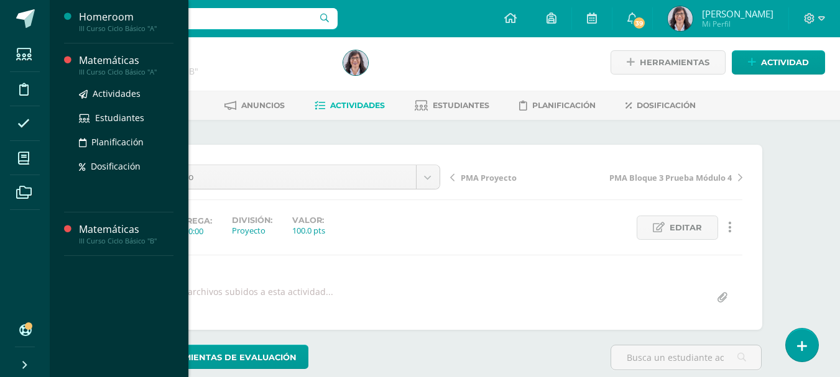
click at [132, 60] on div "Matemáticas" at bounding box center [126, 60] width 94 height 14
click at [119, 89] on span "Actividades" at bounding box center [117, 94] width 48 height 12
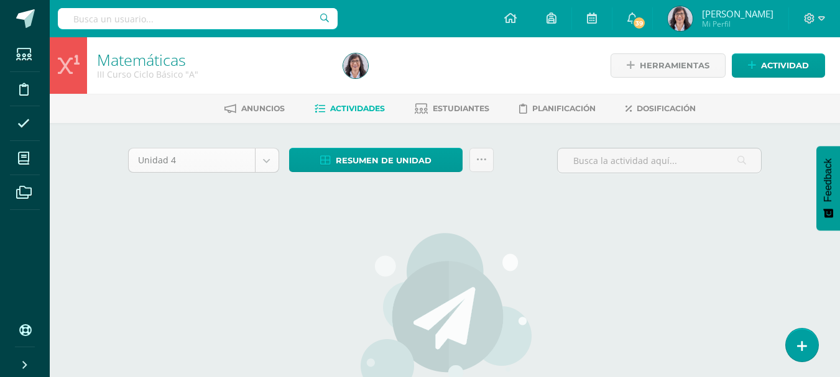
click at [259, 163] on body "Estudiantes Disciplina Asistencia Mis cursos Archivos Soporte Ayuda Reportar un…" at bounding box center [420, 267] width 840 height 534
select select "Unidad 3"
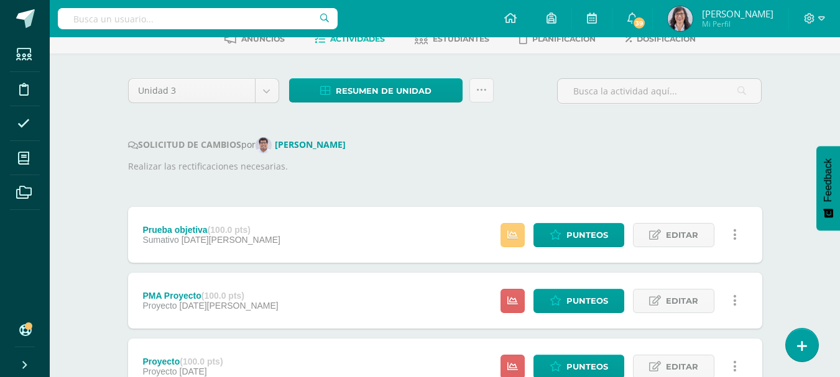
scroll to position [104, 0]
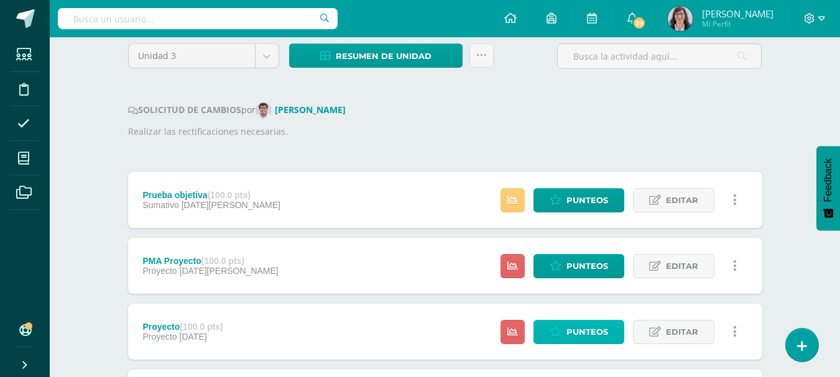
click at [577, 329] on span "Punteos" at bounding box center [587, 332] width 42 height 23
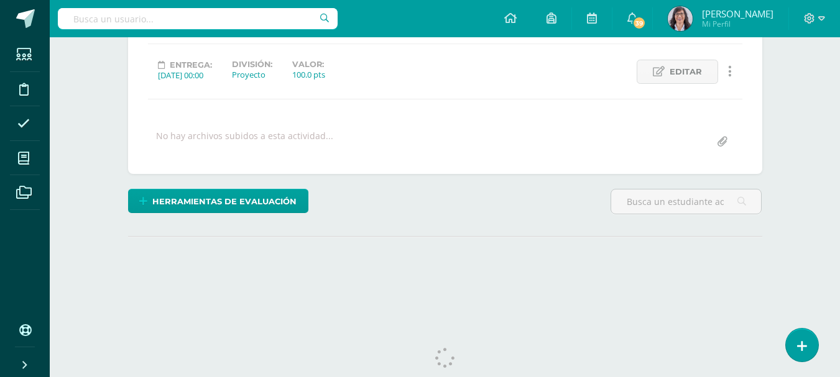
scroll to position [186, 0]
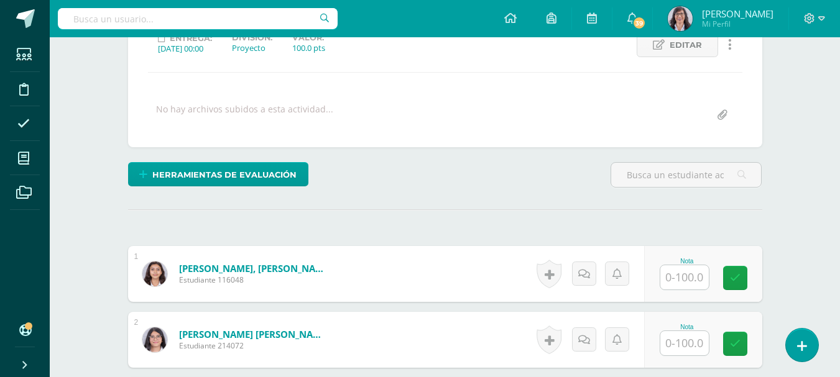
click at [681, 278] on input "text" at bounding box center [684, 277] width 48 height 24
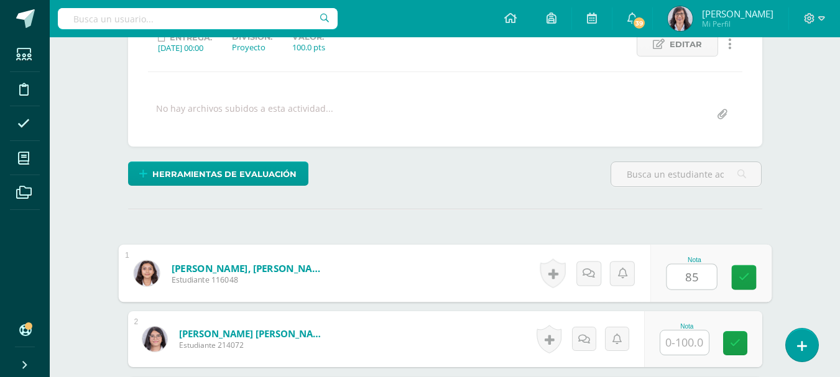
scroll to position [187, 0]
type input "85"
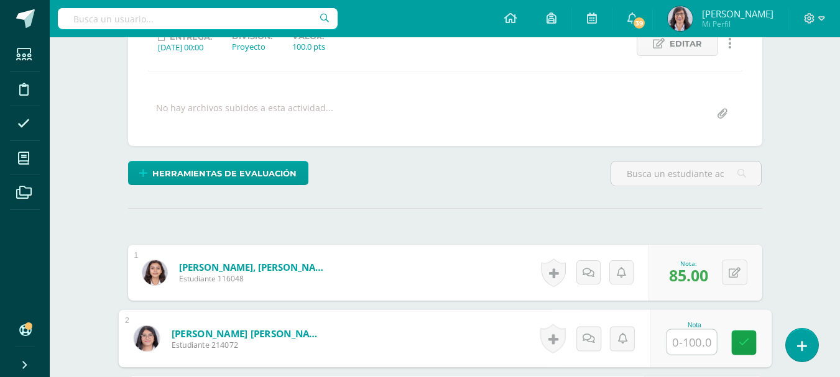
scroll to position [188, 0]
type input "77"
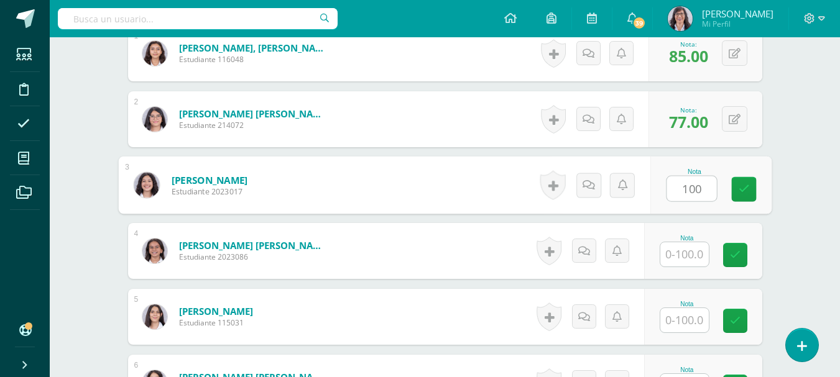
type input "100"
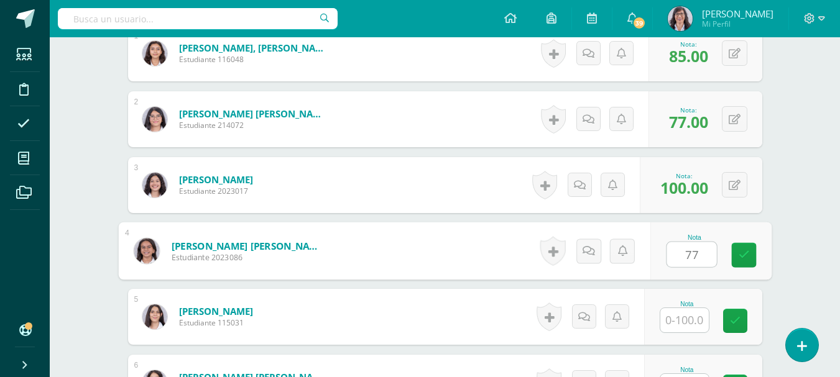
type input "77"
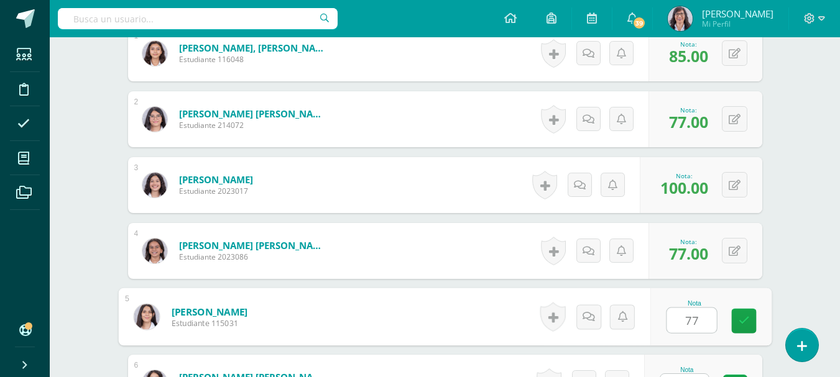
type input "77"
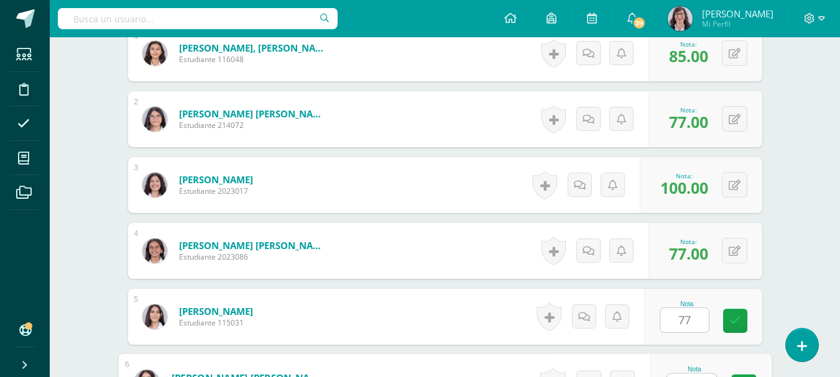
scroll to position [428, 0]
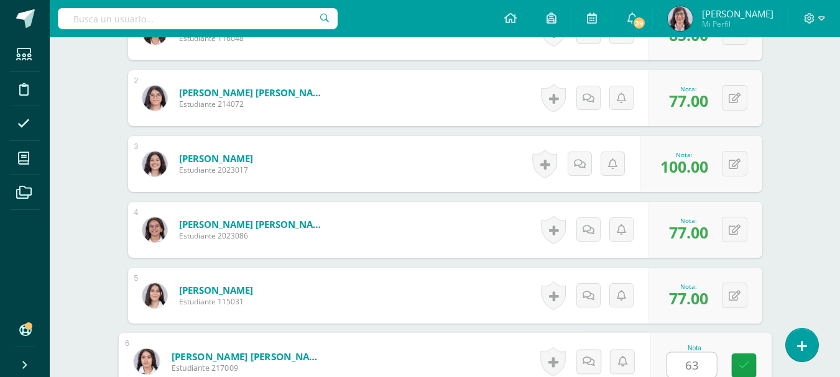
type input "63"
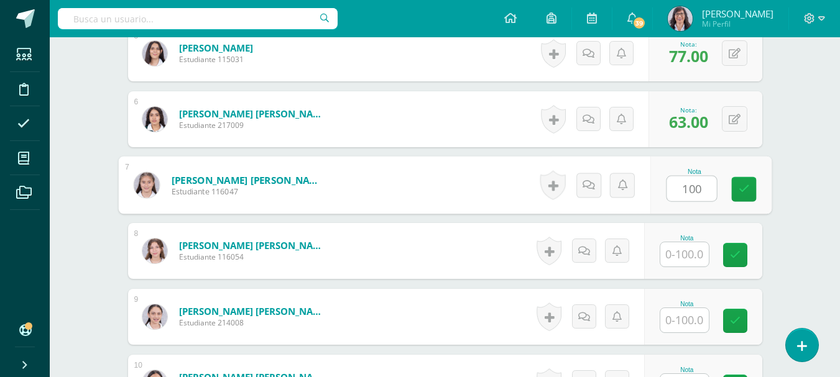
type input "100"
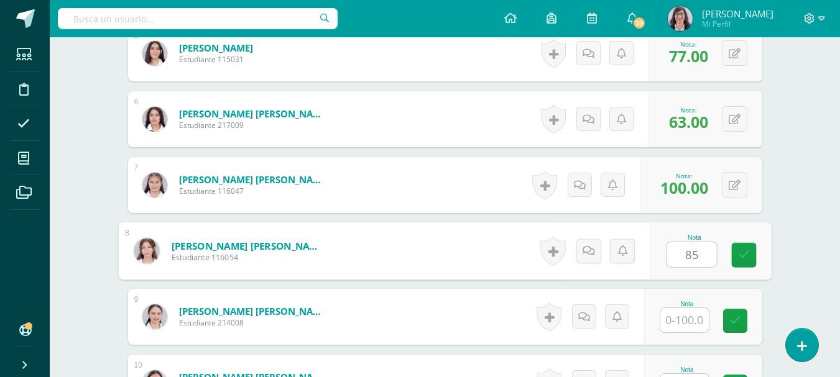
type input "85"
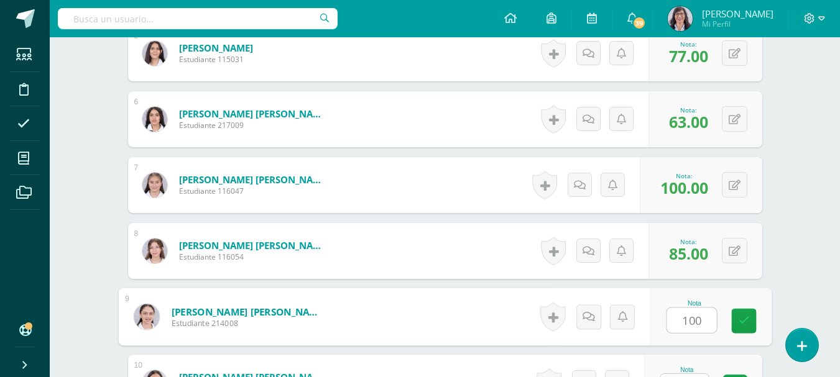
type input "100"
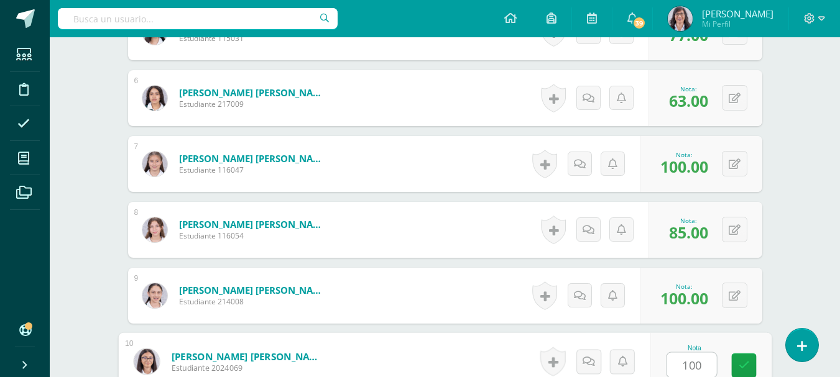
type input "100"
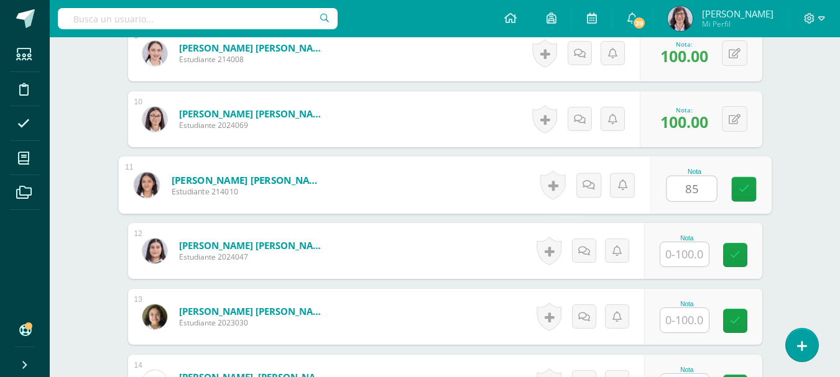
type input "85"
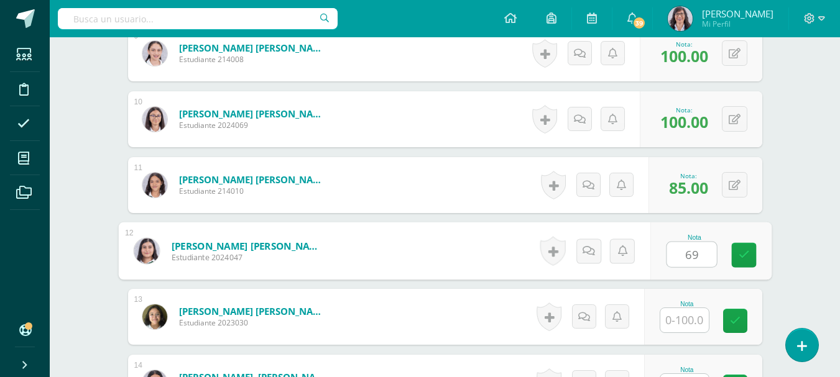
type input "69"
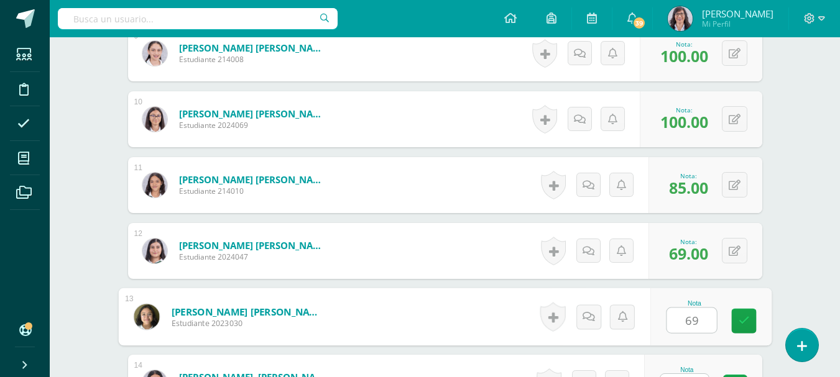
type input "69"
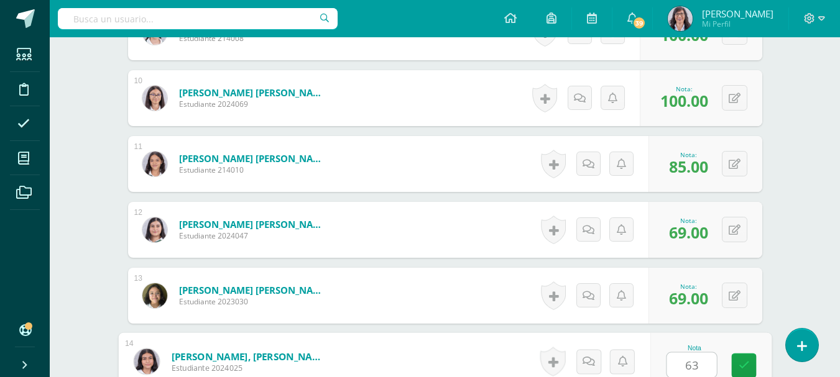
type input "63"
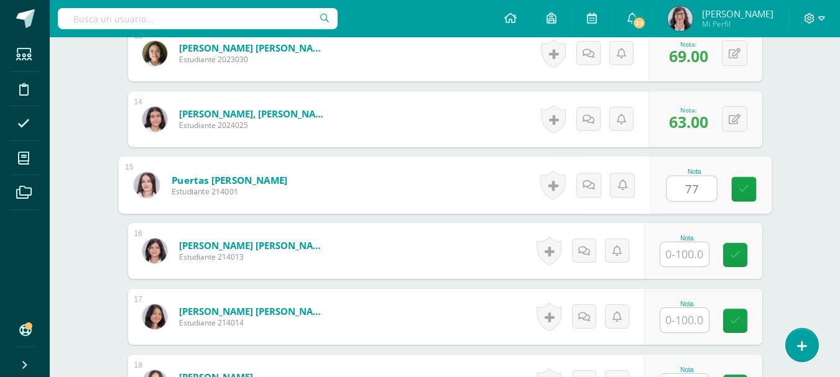
type input "77"
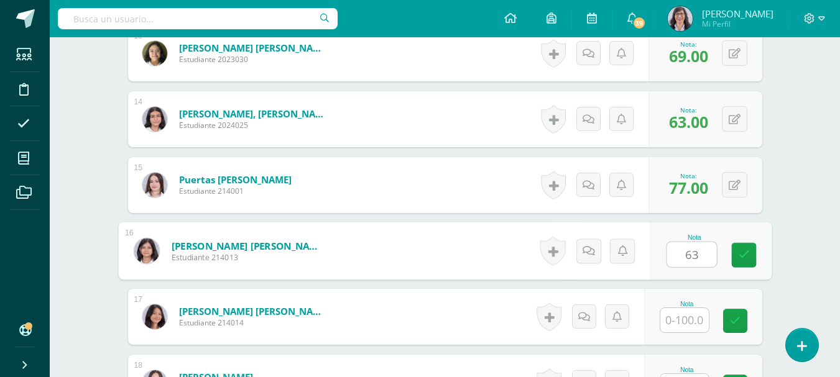
type input "63"
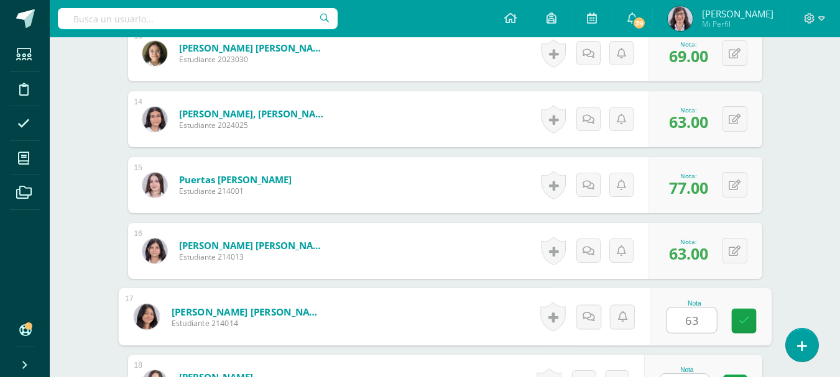
type input "63"
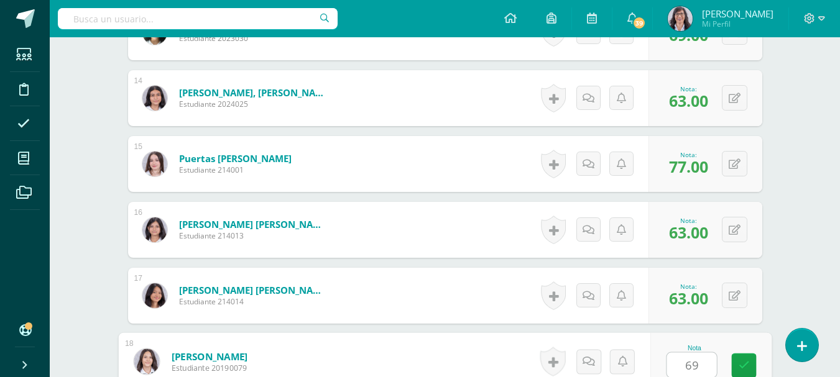
type input "69"
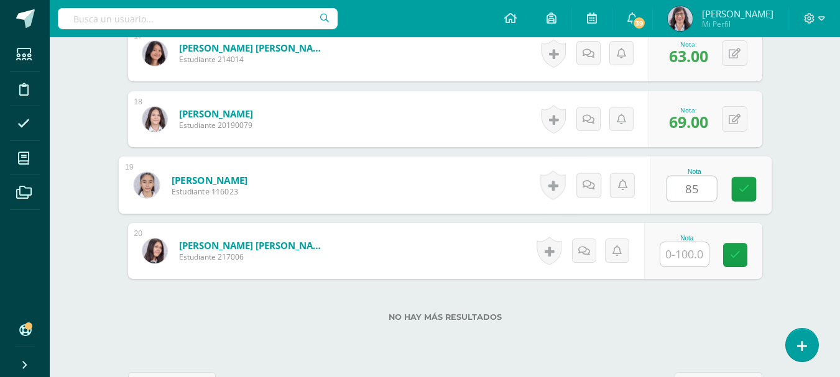
type input "85"
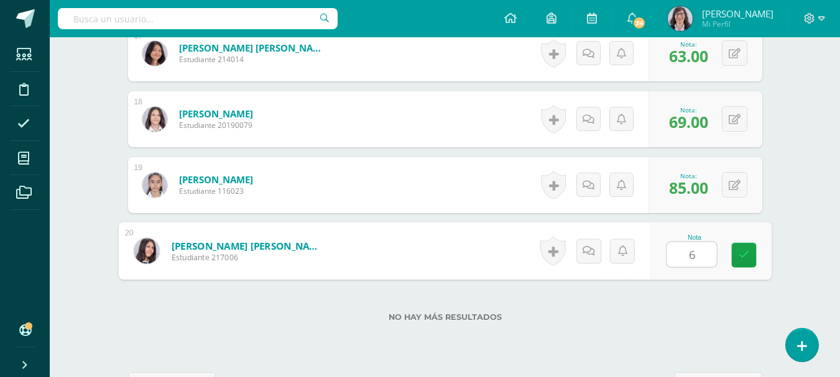
type input "69"
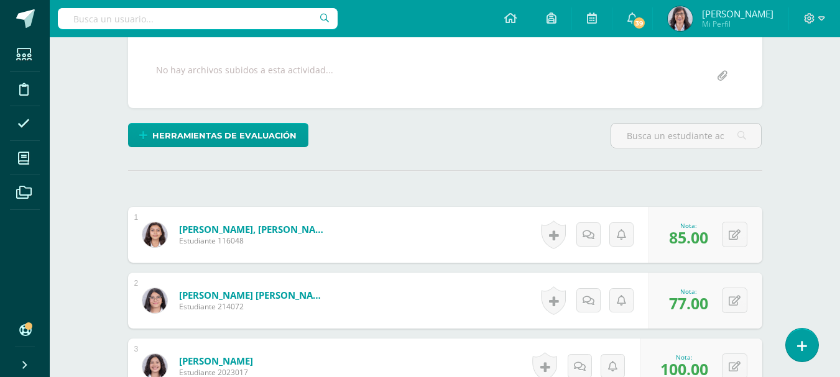
scroll to position [0, 0]
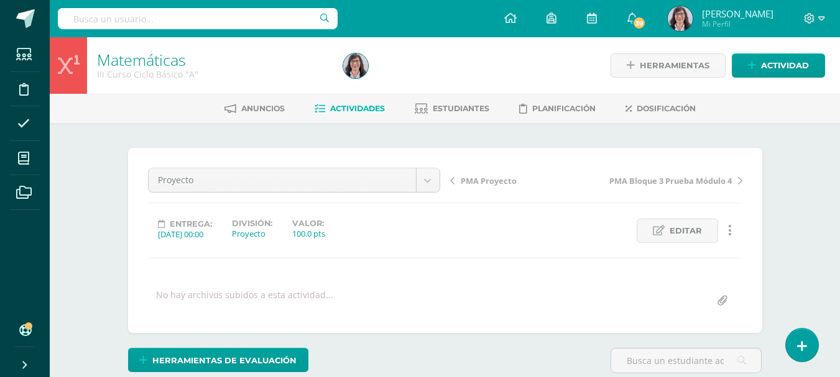
click at [349, 103] on link "Actividades" at bounding box center [350, 109] width 70 height 20
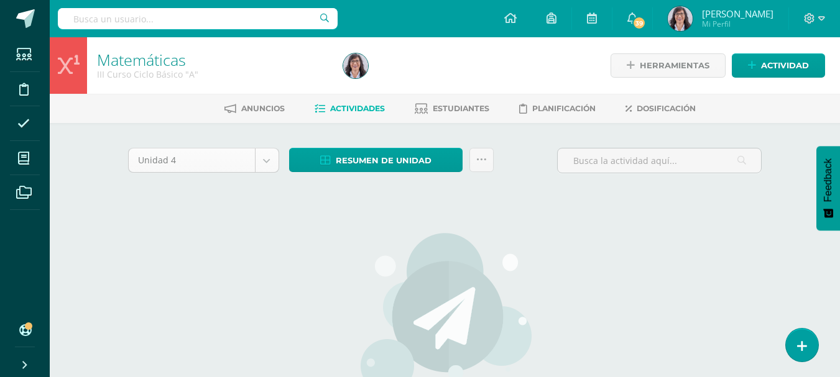
click at [261, 159] on body "Estudiantes Disciplina Asistencia Mis cursos Archivos Soporte Ayuda Reportar un…" at bounding box center [420, 267] width 840 height 534
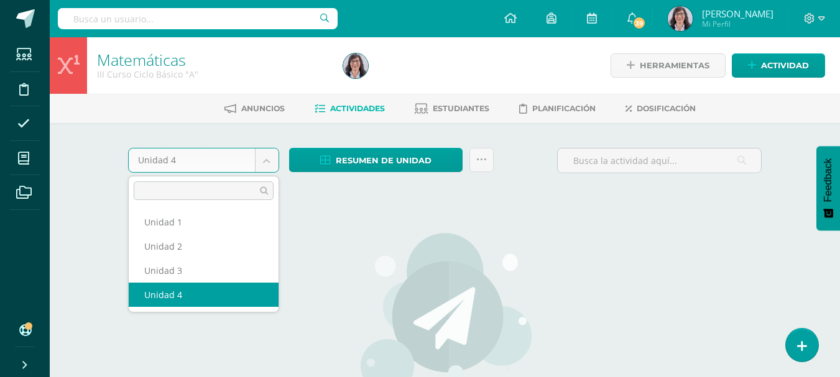
select select "Unidad 3"
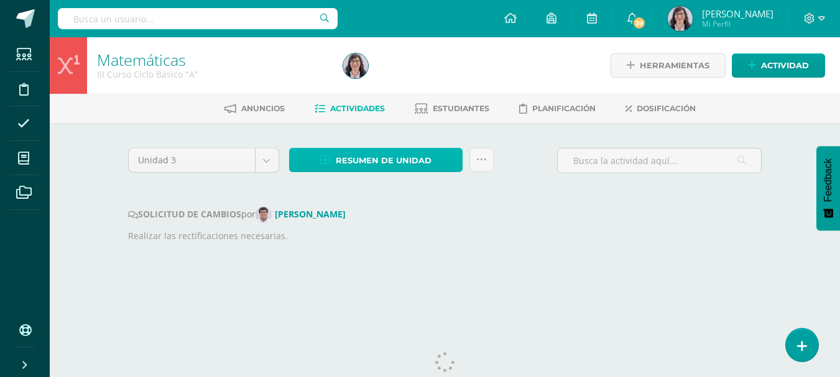
click at [378, 163] on span "Resumen de unidad" at bounding box center [384, 160] width 96 height 23
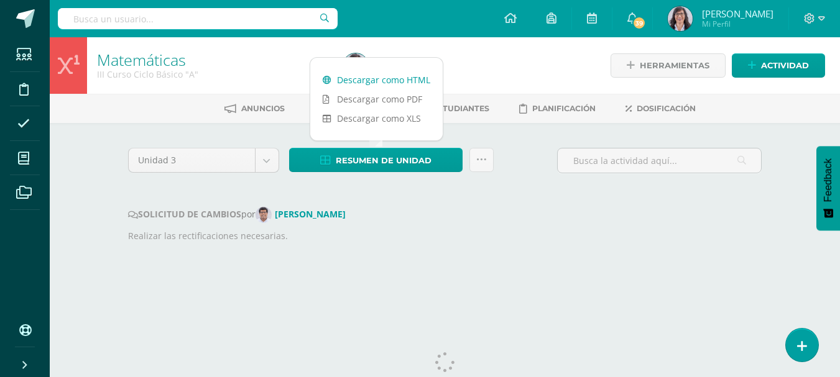
click at [382, 79] on link "Descargar como HTML" at bounding box center [376, 79] width 132 height 19
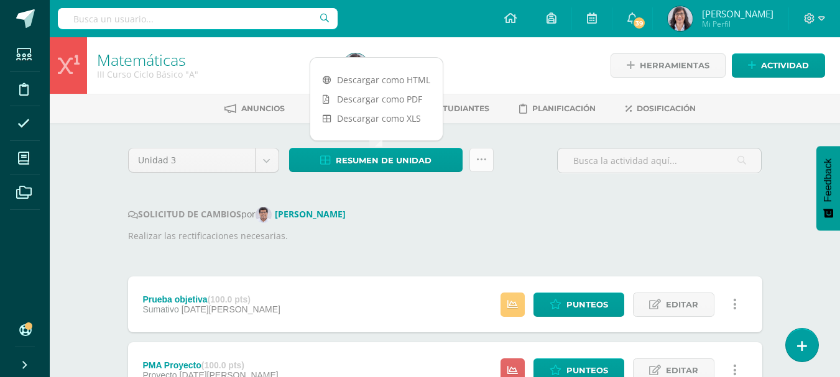
click at [481, 156] on icon at bounding box center [481, 160] width 11 height 11
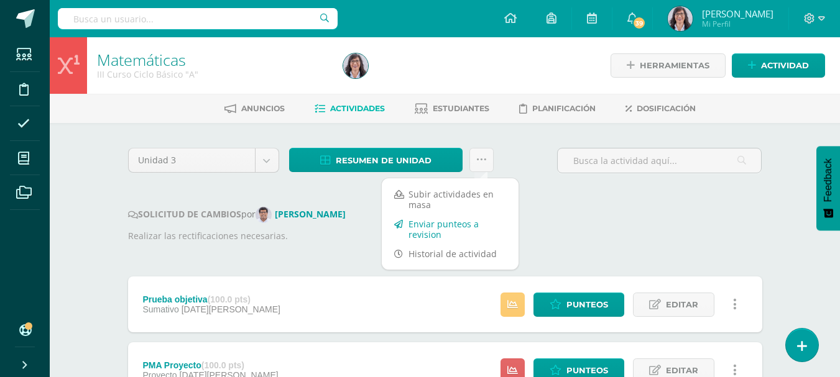
click at [443, 239] on link "Enviar punteos a revision" at bounding box center [450, 229] width 137 height 30
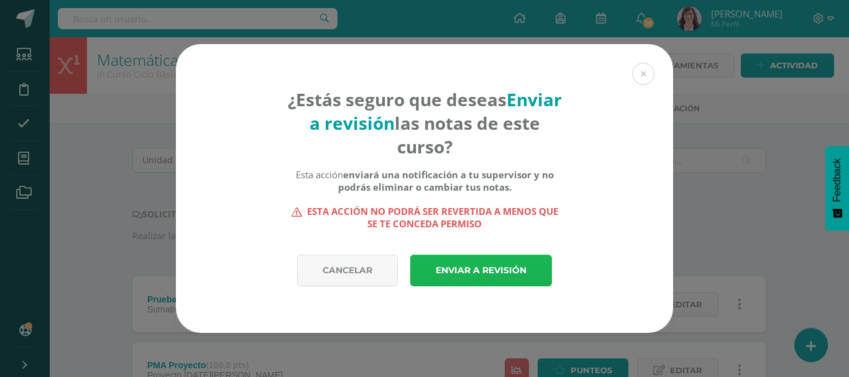
click at [492, 269] on link "Enviar a revisión" at bounding box center [481, 271] width 142 height 32
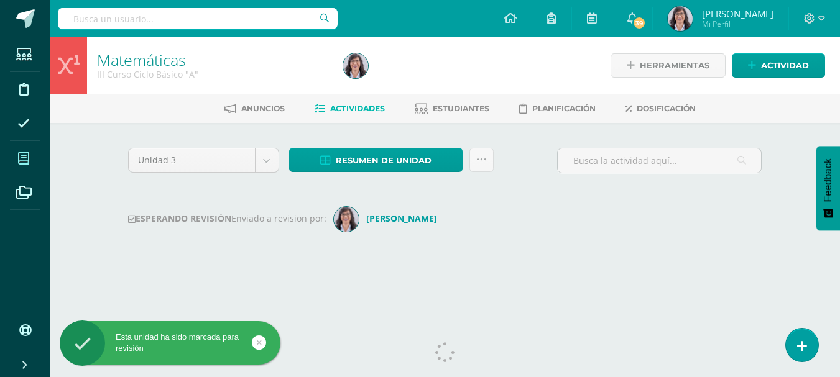
click at [19, 159] on icon at bounding box center [23, 158] width 11 height 12
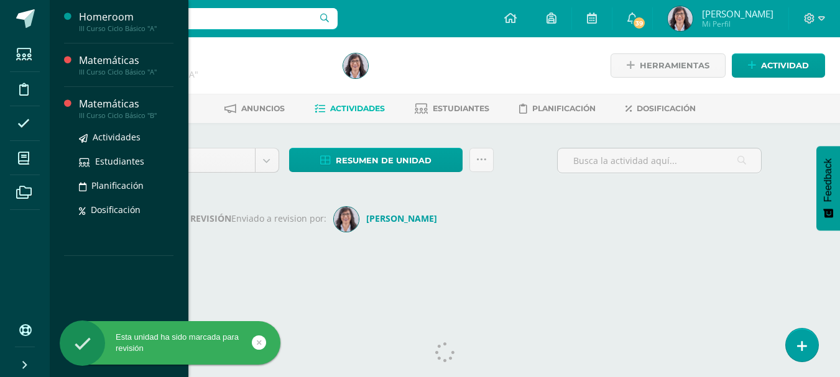
click at [136, 105] on div "Matemáticas" at bounding box center [126, 104] width 94 height 14
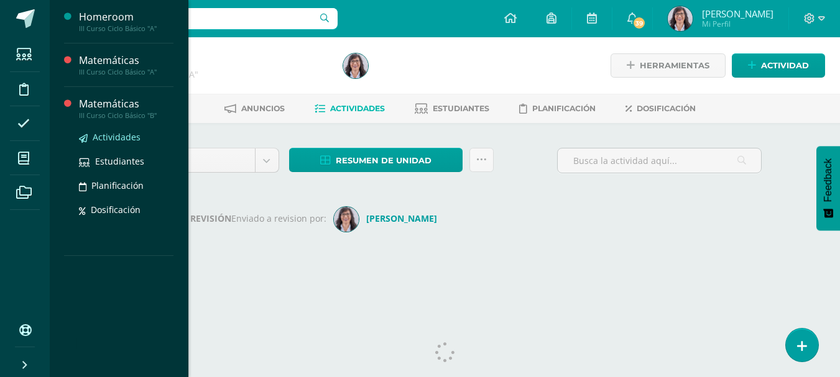
click at [121, 132] on span "Actividades" at bounding box center [117, 137] width 48 height 12
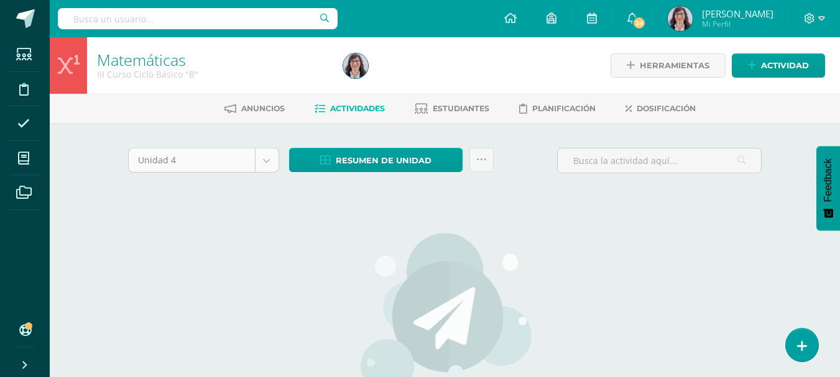
click at [267, 160] on body "Estudiantes Disciplina Asistencia Mis cursos Archivos Soporte Ayuda Reportar un…" at bounding box center [420, 267] width 840 height 534
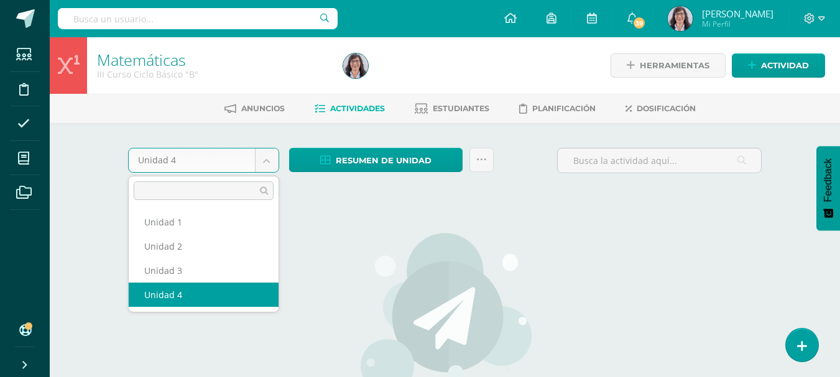
select select "Unidad 3"
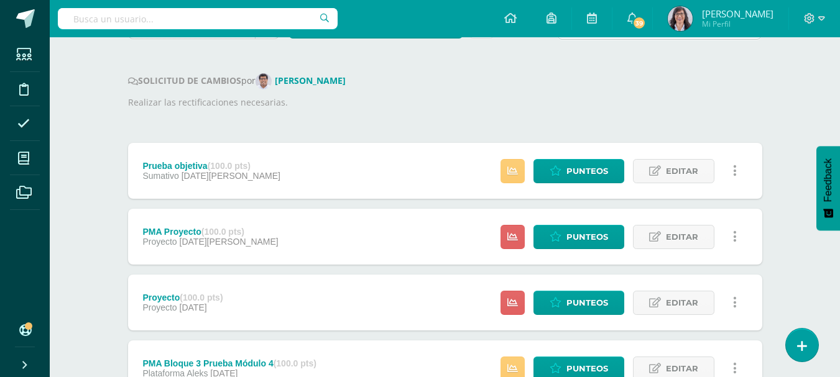
scroll to position [145, 0]
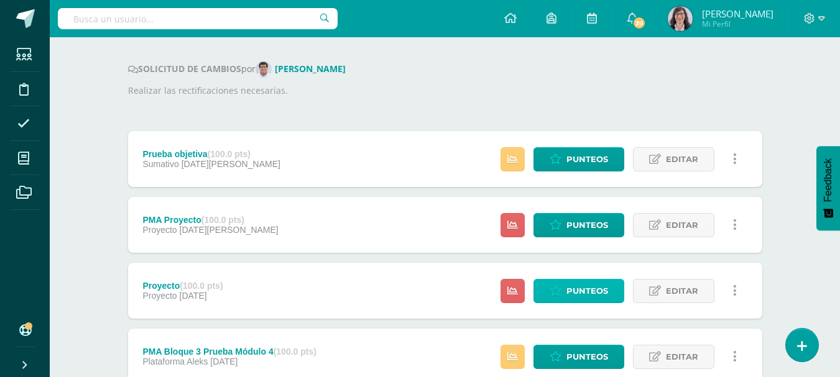
click at [580, 293] on span "Punteos" at bounding box center [587, 291] width 42 height 23
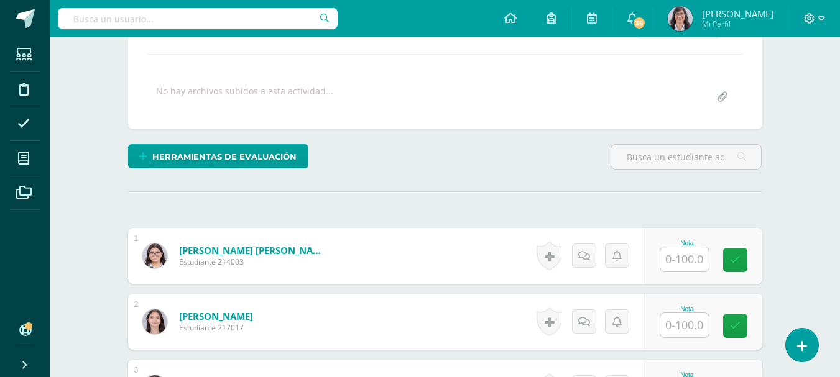
scroll to position [264, 0]
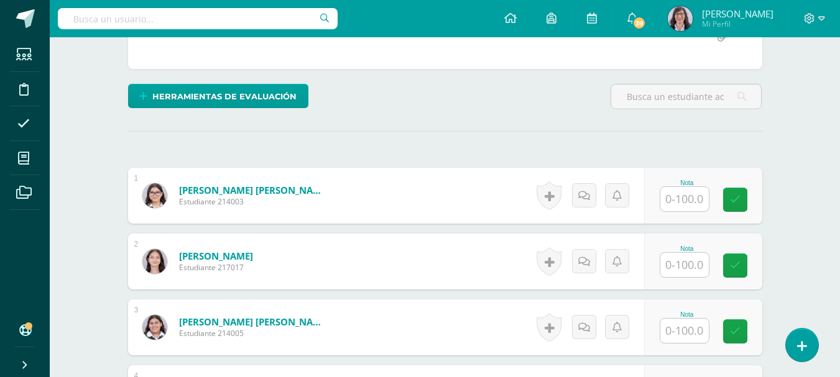
click at [687, 196] on input "text" at bounding box center [684, 199] width 48 height 24
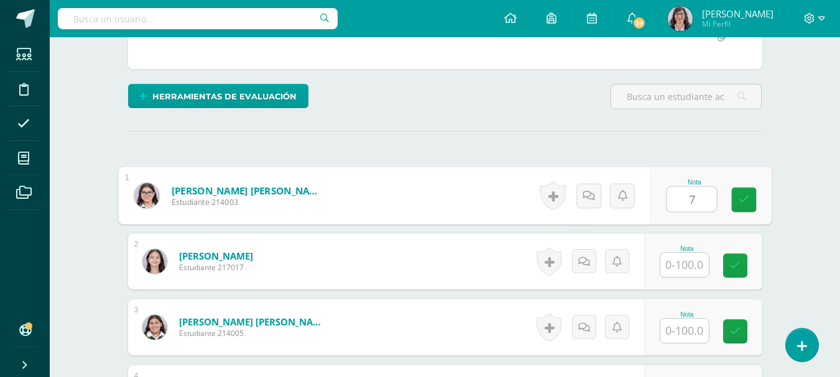
scroll to position [265, 0]
type input "72"
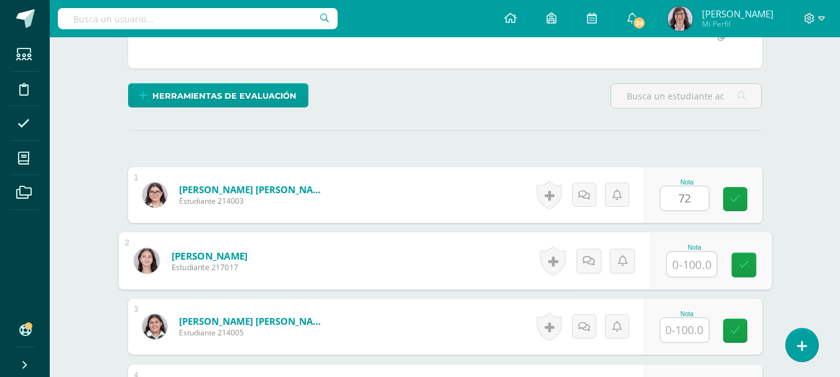
scroll to position [265, 0]
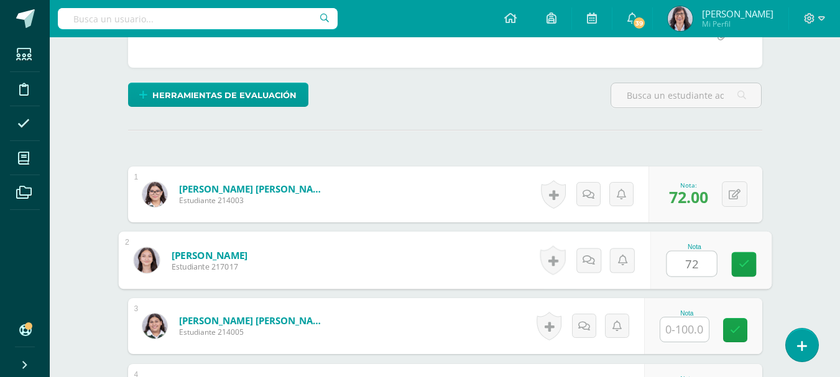
type input "72"
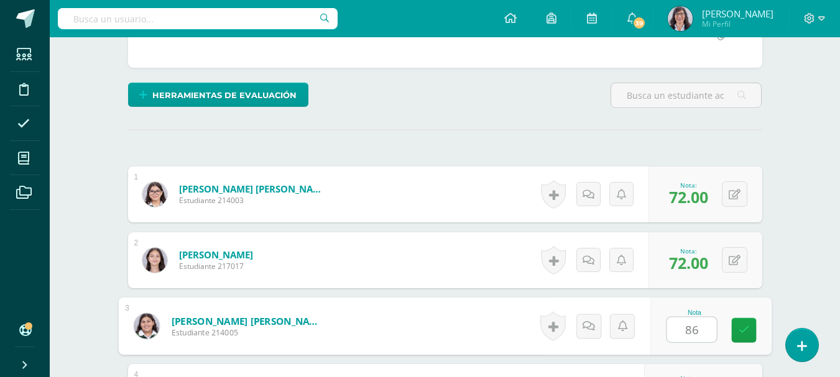
type input "86"
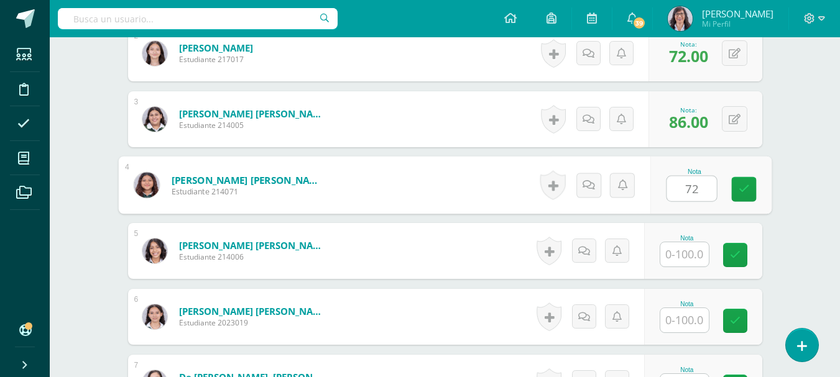
type input "72"
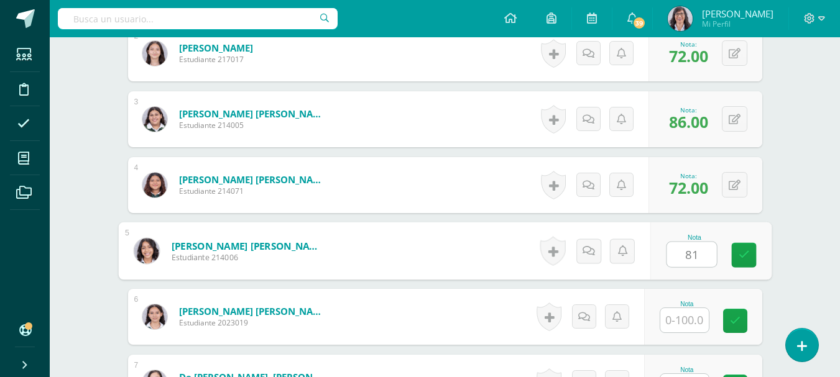
type input "81"
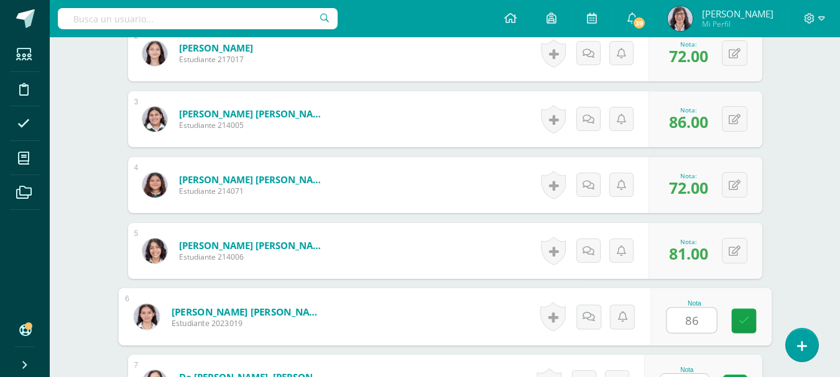
type input "86"
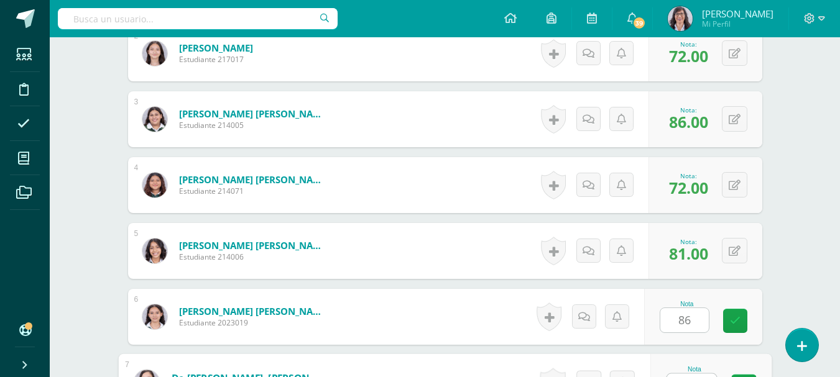
scroll to position [494, 0]
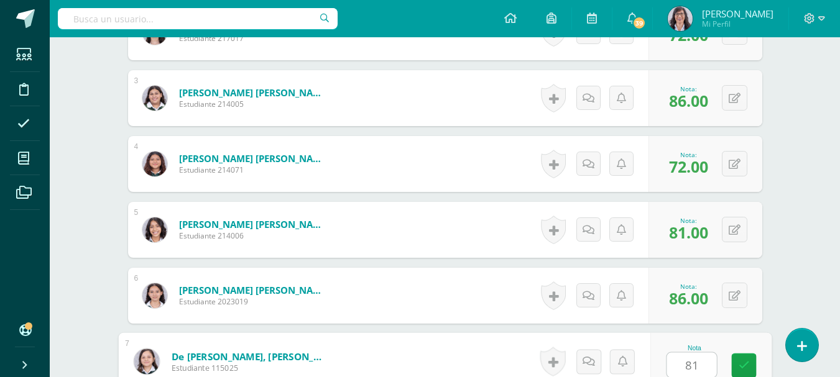
type input "81"
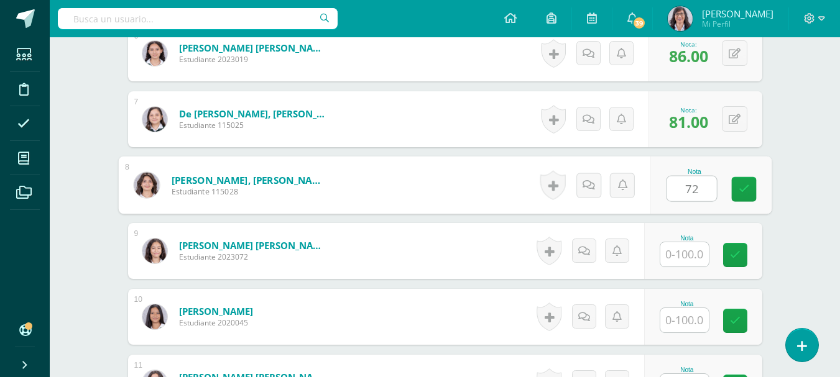
type input "72"
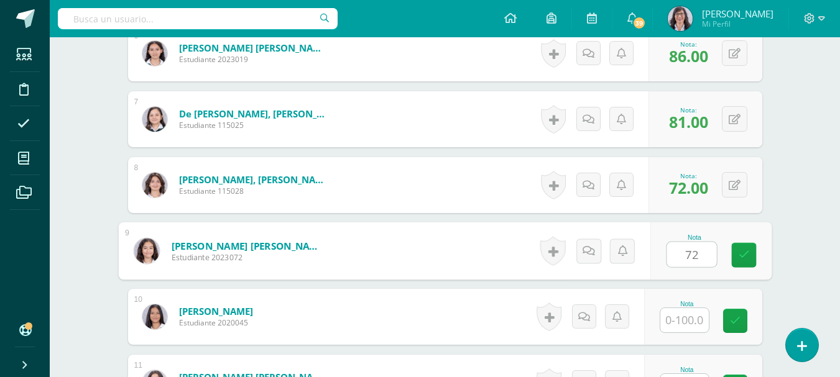
type input "72"
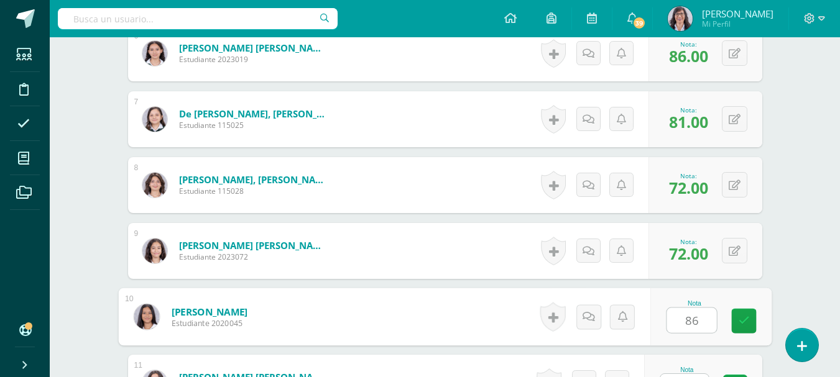
type input "86"
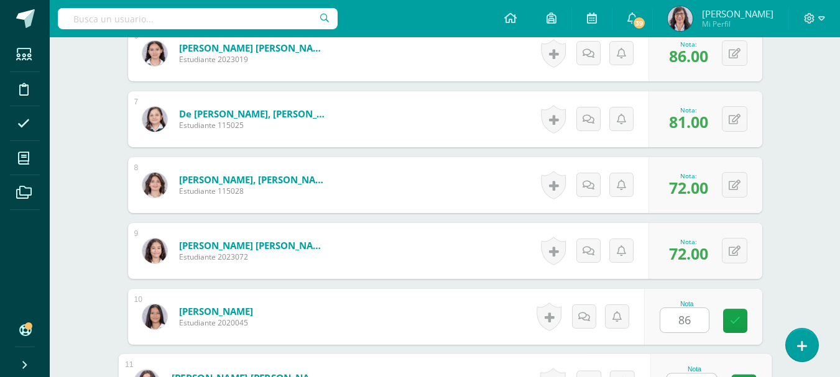
scroll to position [757, 0]
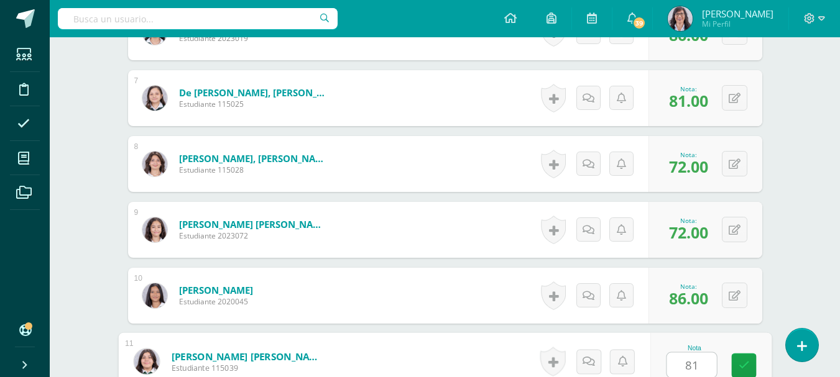
type input "81"
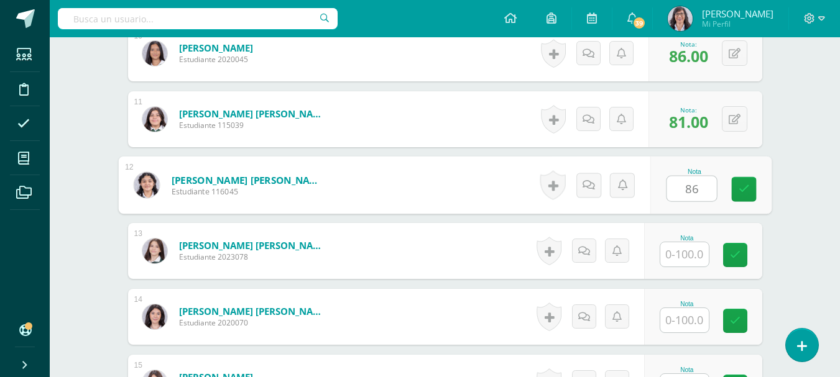
type input "86"
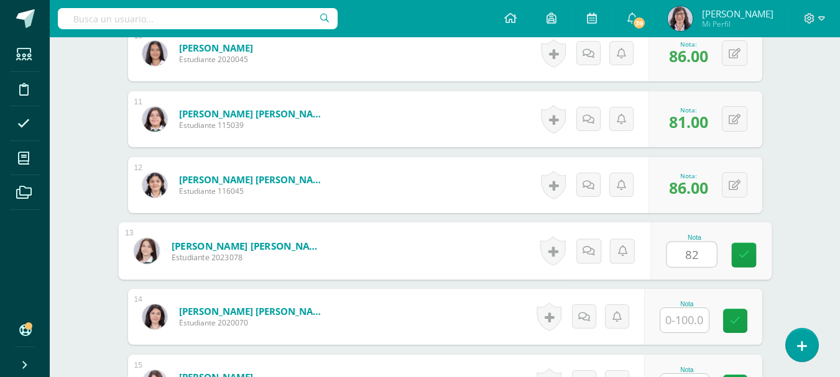
type input "82"
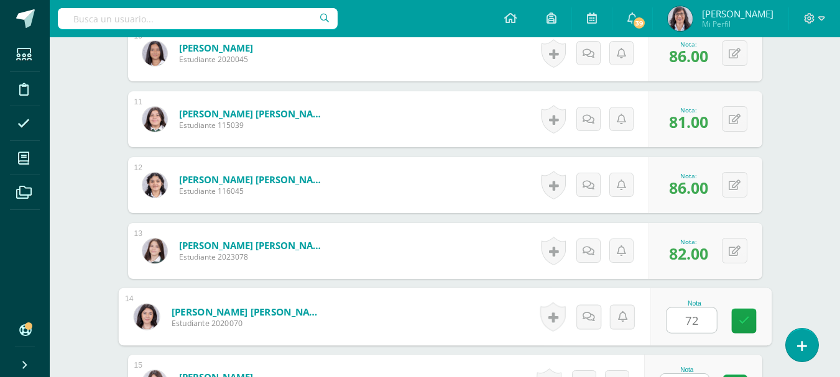
type input "72"
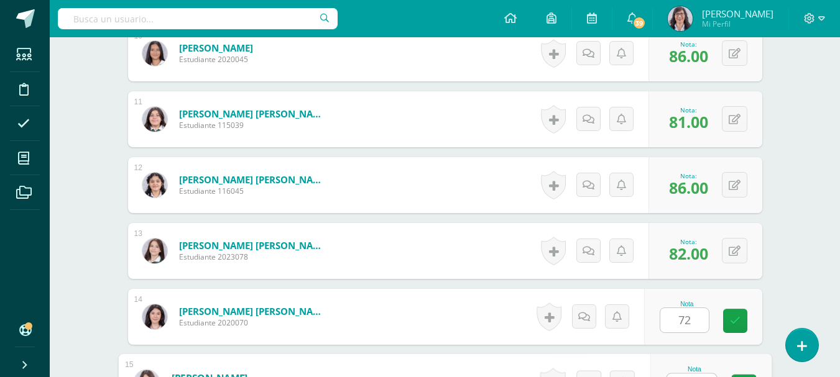
scroll to position [1021, 0]
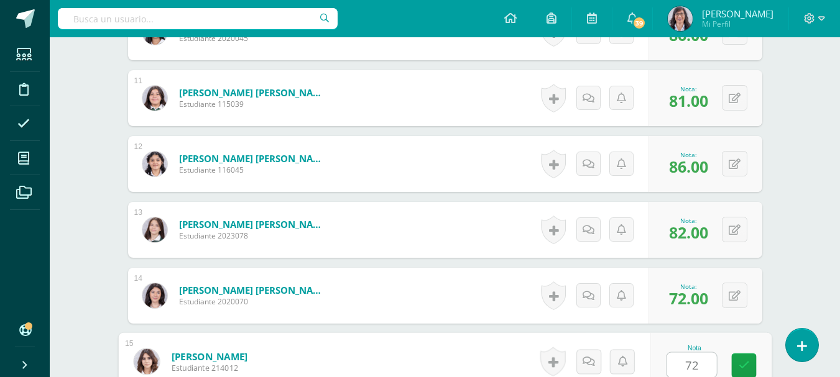
type input "72"
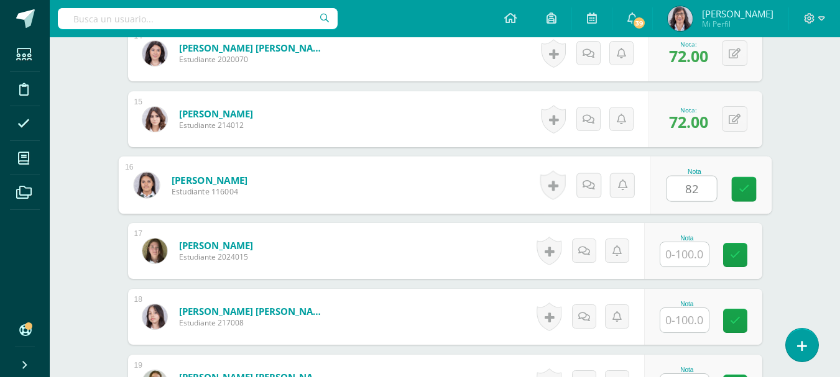
type input "82"
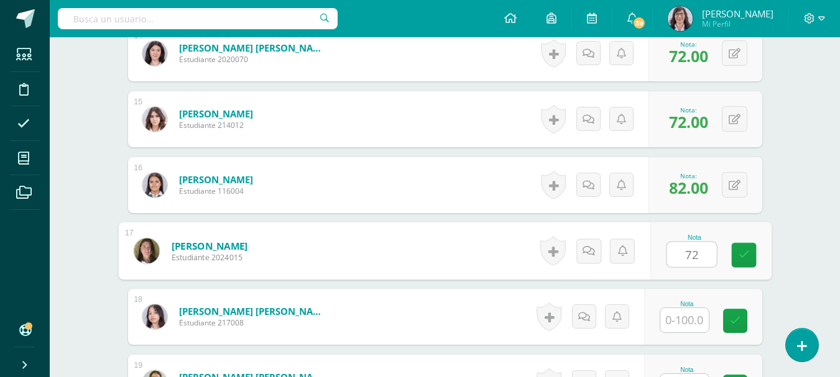
type input "72"
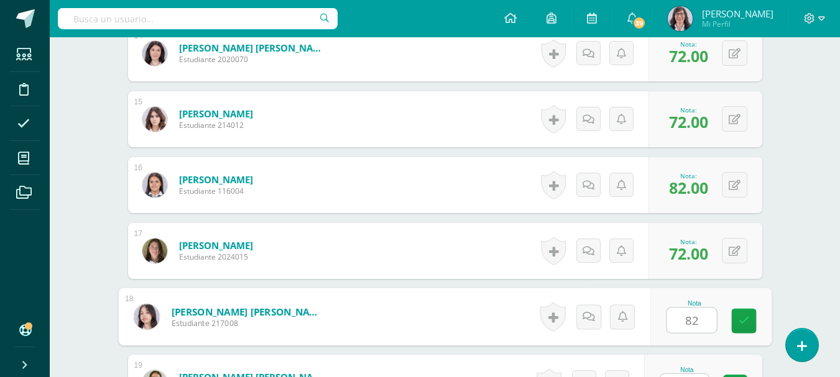
type input "82"
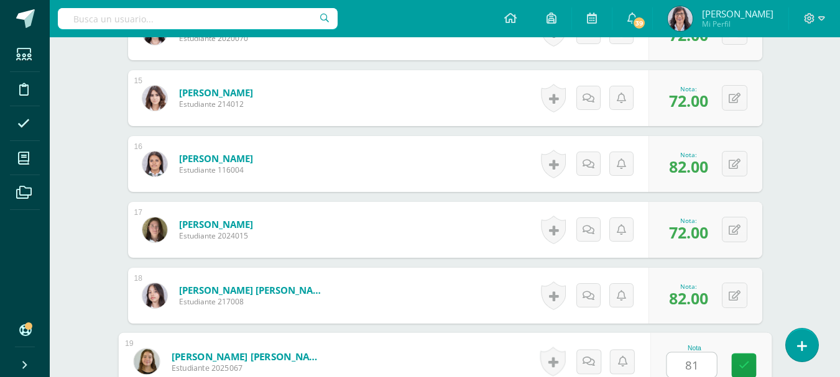
type input "81"
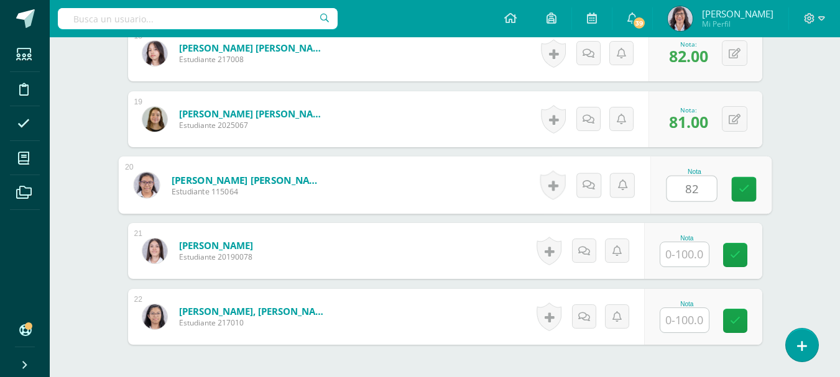
type input "82"
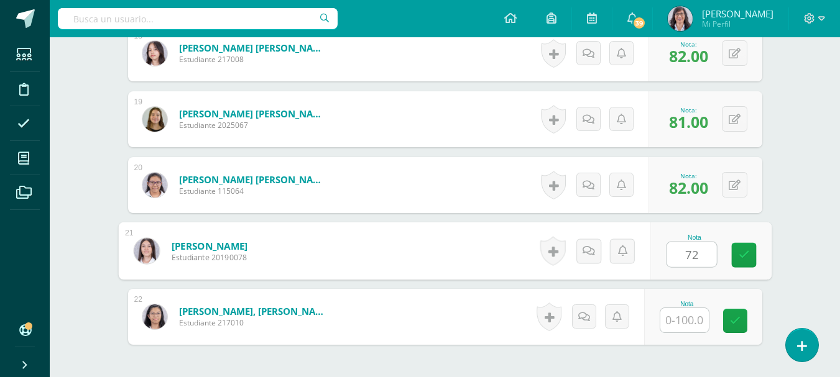
type input "72"
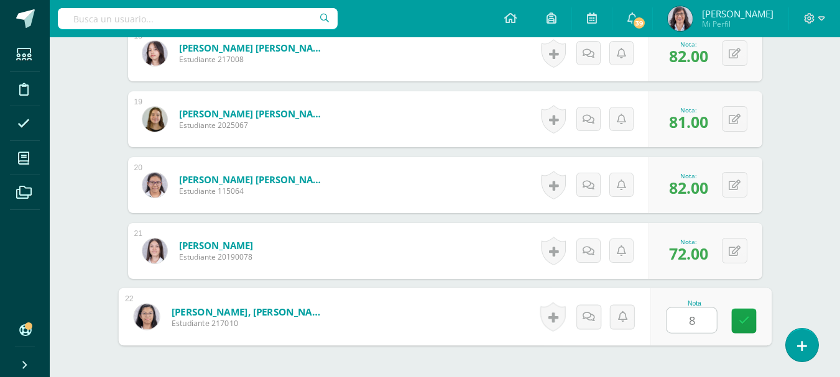
type input "82"
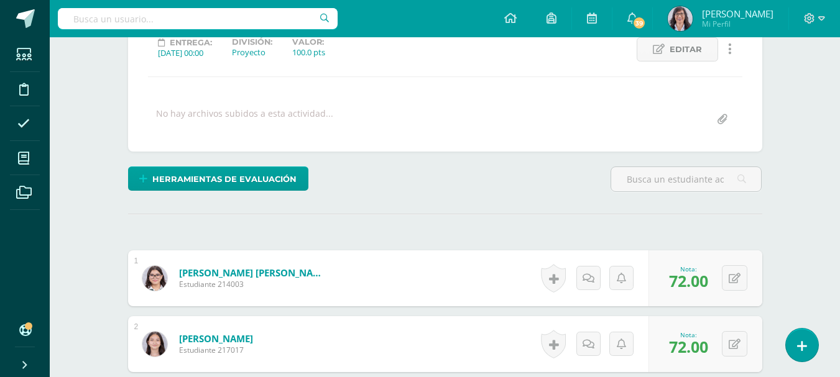
scroll to position [0, 0]
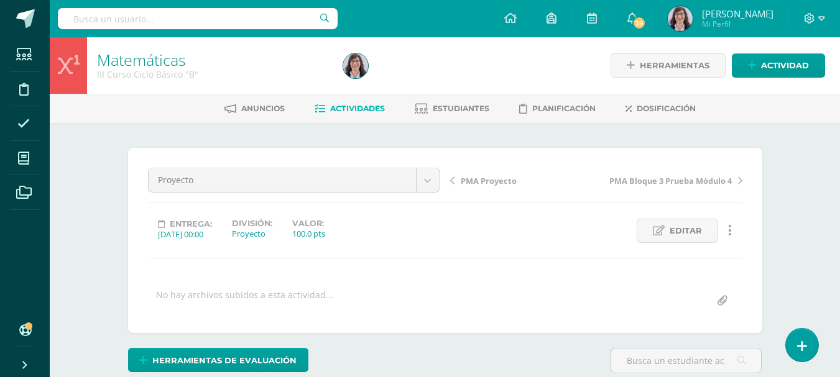
click at [362, 103] on link "Actividades" at bounding box center [350, 109] width 70 height 20
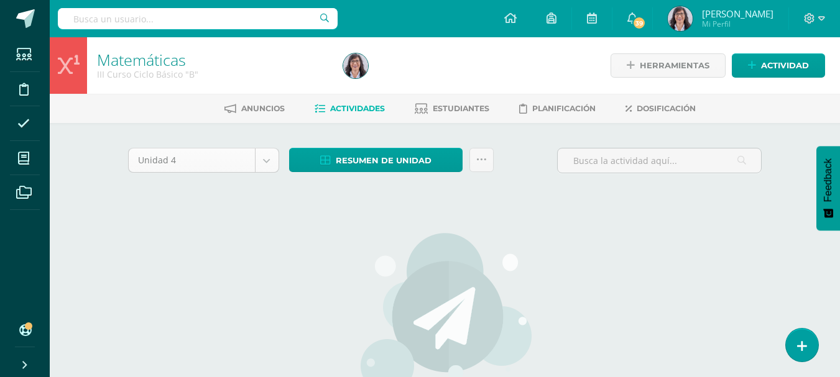
click at [259, 161] on body "Estudiantes Disciplina Asistencia Mis cursos Archivos Soporte Ayuda Reportar un…" at bounding box center [420, 267] width 840 height 534
select select "Unidad 3"
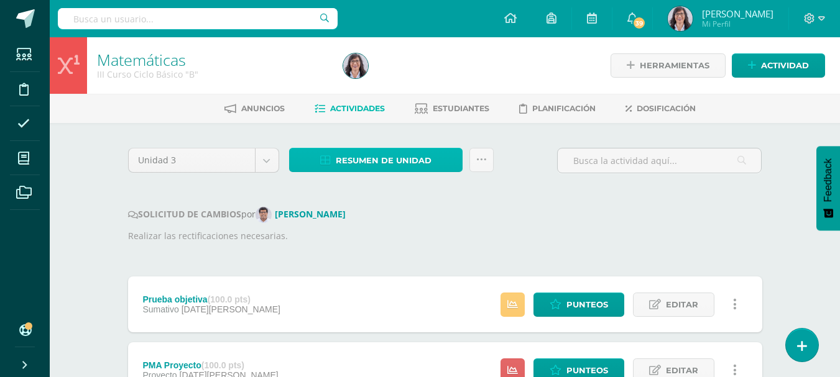
click at [408, 155] on span "Resumen de unidad" at bounding box center [384, 160] width 96 height 23
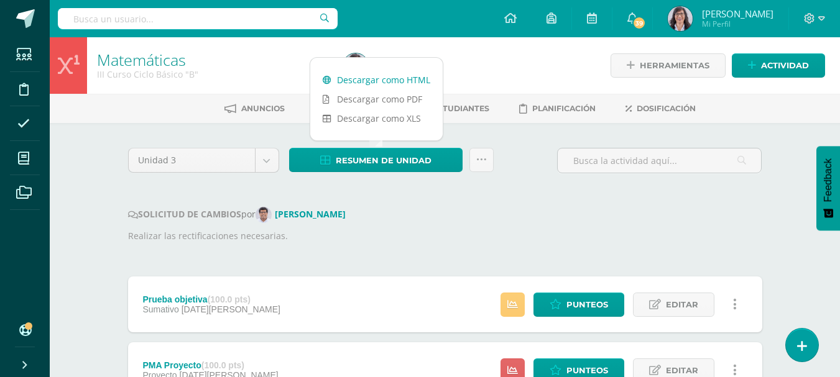
click at [382, 77] on link "Descargar como HTML" at bounding box center [376, 79] width 132 height 19
click at [479, 160] on icon at bounding box center [481, 160] width 11 height 11
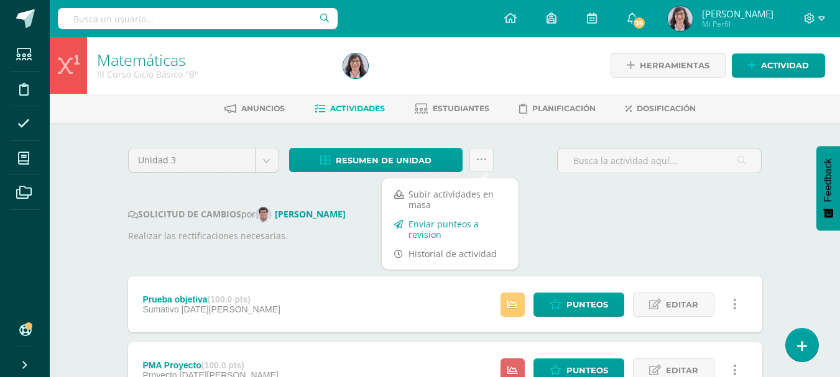
click at [442, 228] on link "Enviar punteos a revision" at bounding box center [450, 229] width 137 height 30
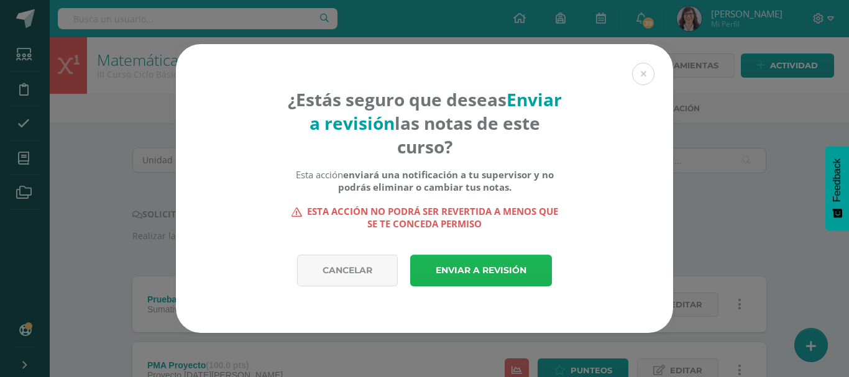
click at [482, 269] on link "Enviar a revisión" at bounding box center [481, 271] width 142 height 32
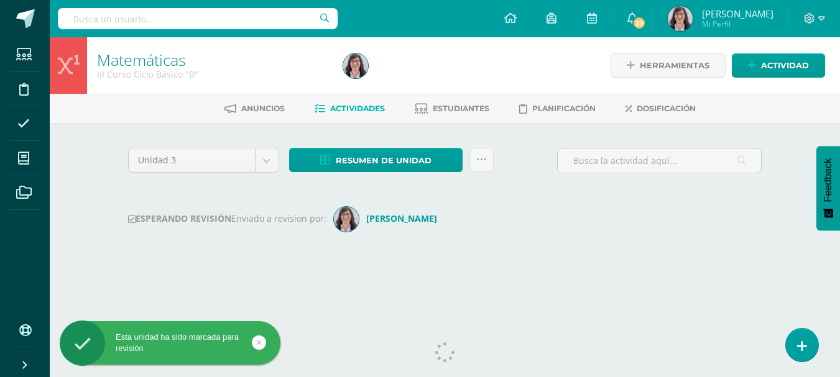
click at [571, 15] on link at bounding box center [551, 18] width 40 height 37
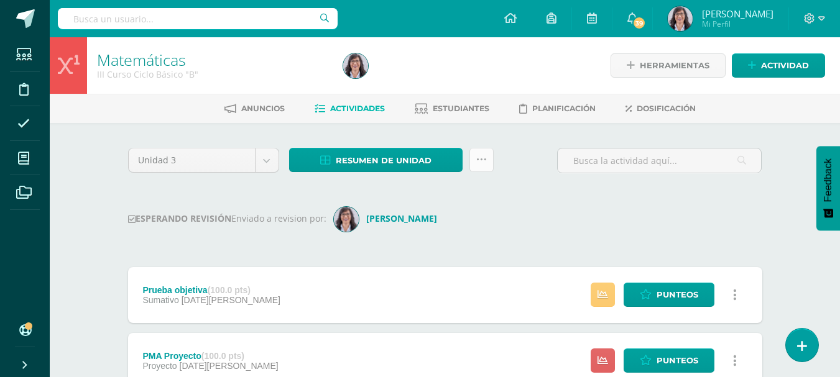
click at [481, 157] on icon at bounding box center [481, 160] width 11 height 11
